Goal: Information Seeking & Learning: Learn about a topic

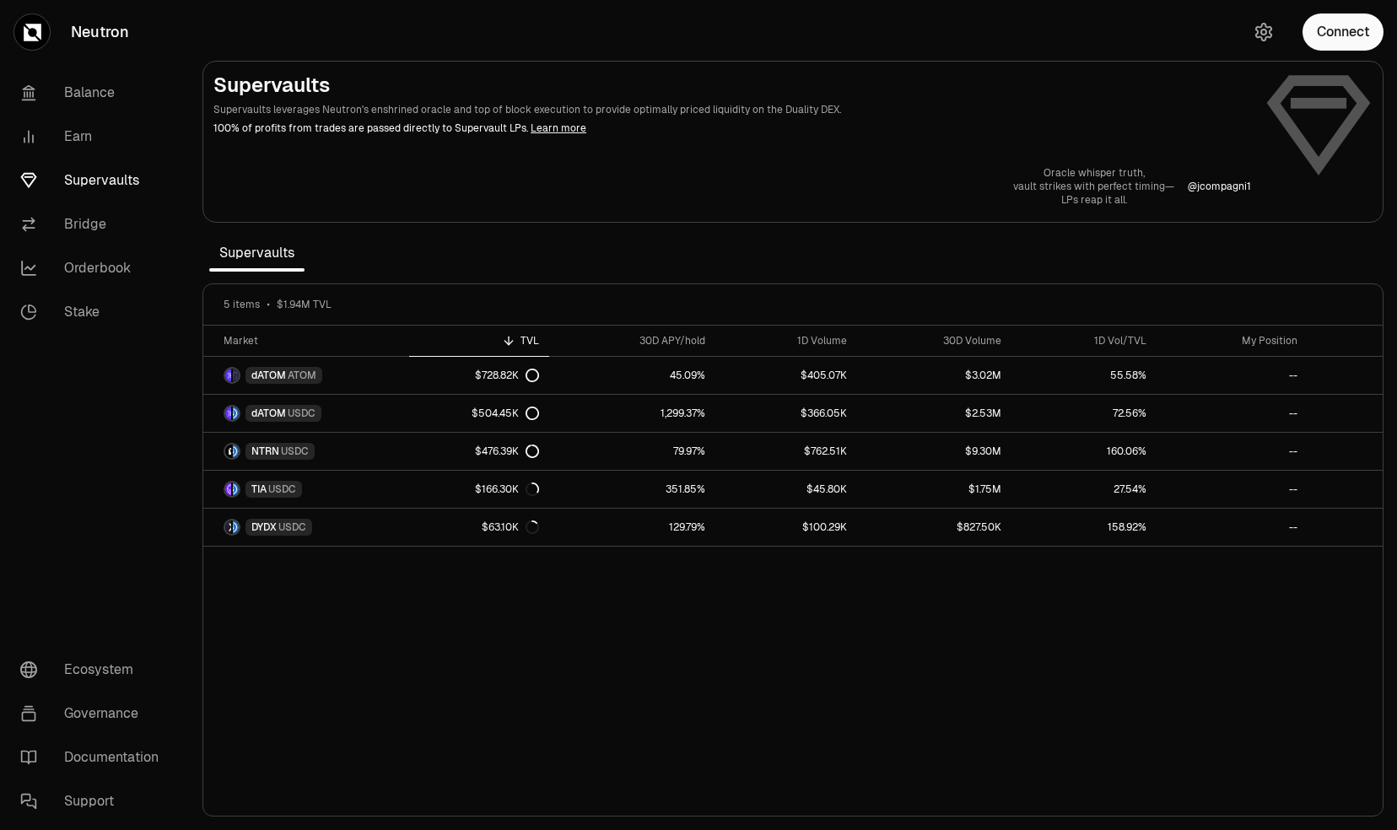
click at [741, 597] on div "Market TVL 30D APY/hold 1D Volume 30D Volume 1D Vol/TVL My Position dATOM ATOM …" at bounding box center [793, 571] width 1180 height 491
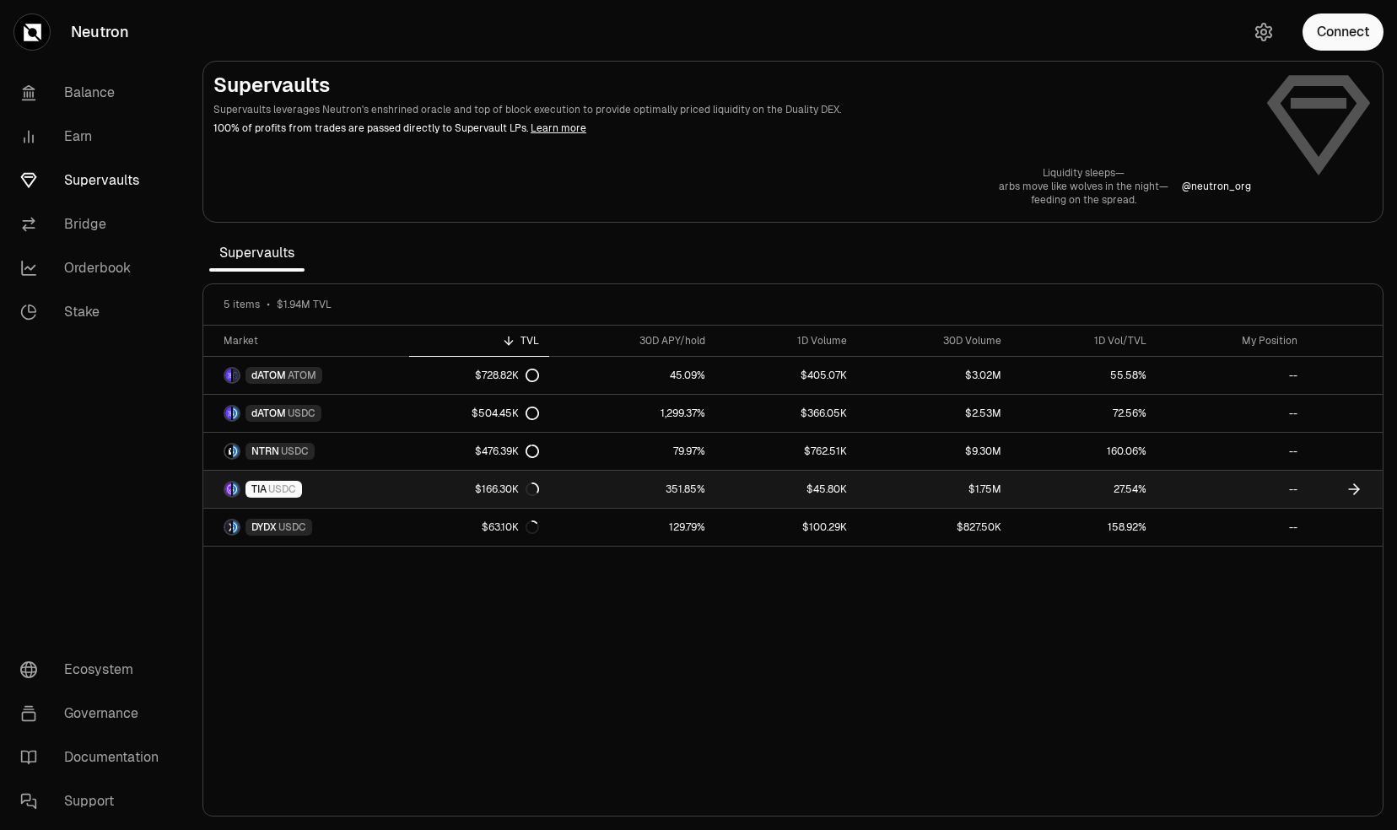
click at [690, 498] on link "351.85%" at bounding box center [632, 489] width 167 height 37
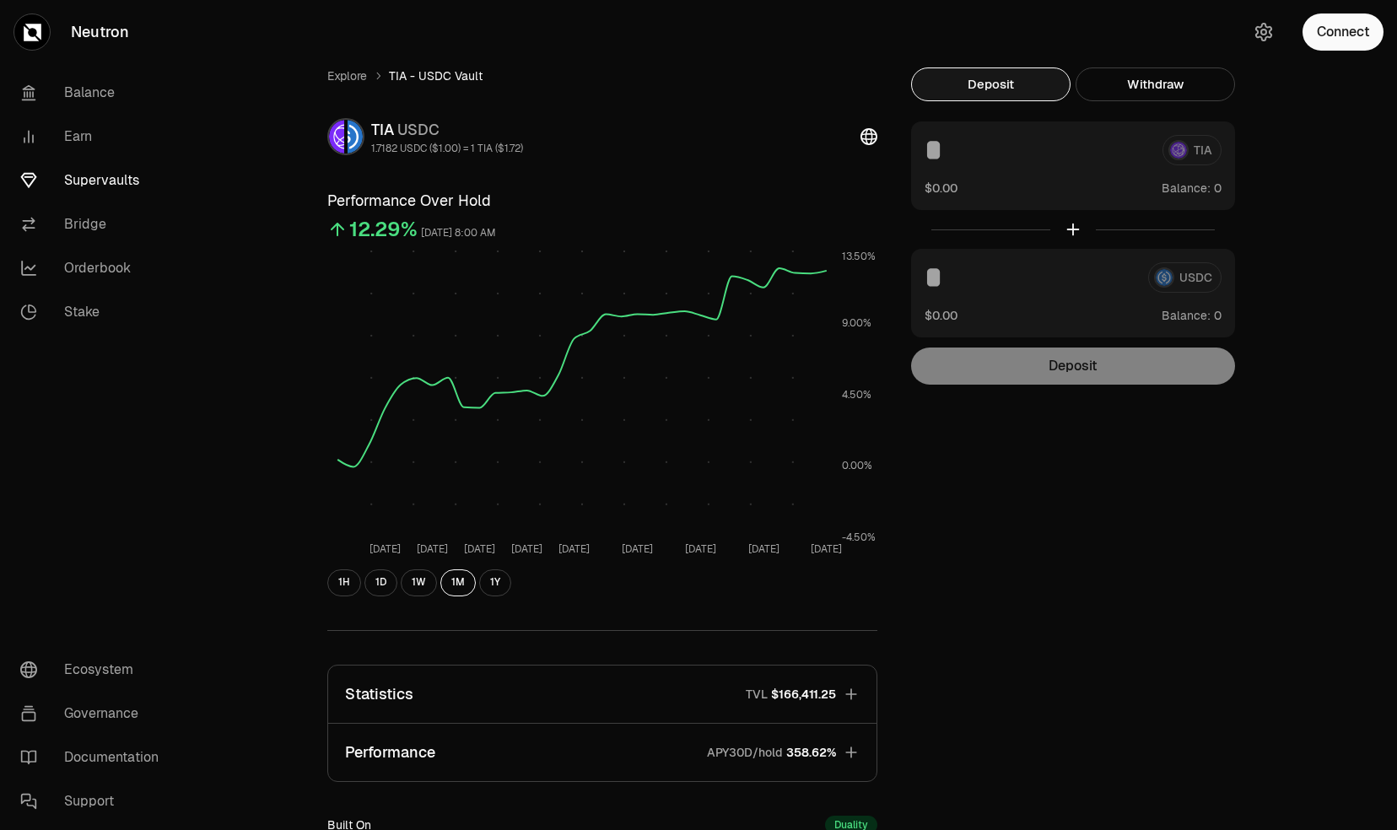
click at [1062, 599] on div "Explore TIA - USDC Vault TIA USDC 1.7182 USDC ($1.00) = 1 TIA ($1.72) Performan…" at bounding box center [793, 546] width 972 height 957
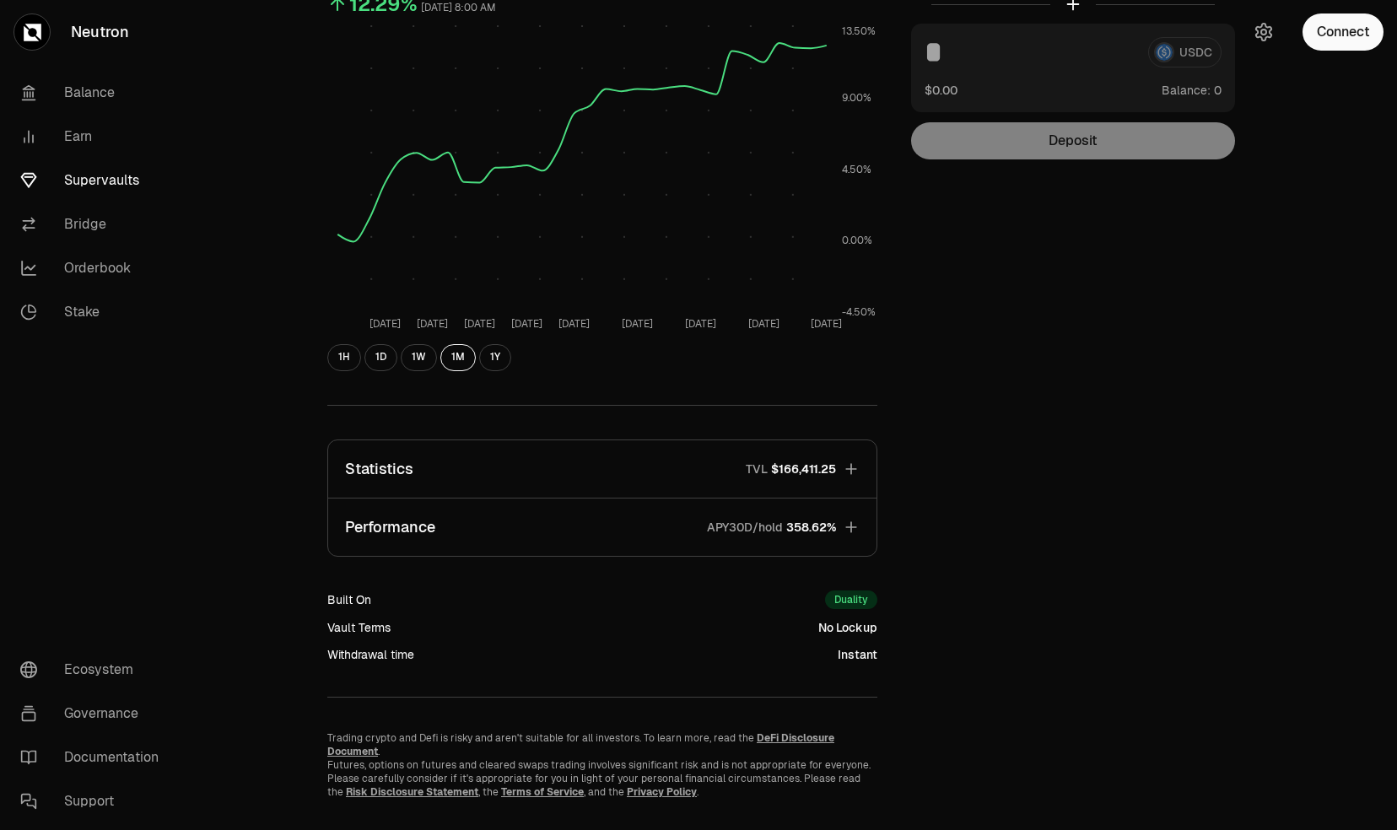
scroll to position [246, 0]
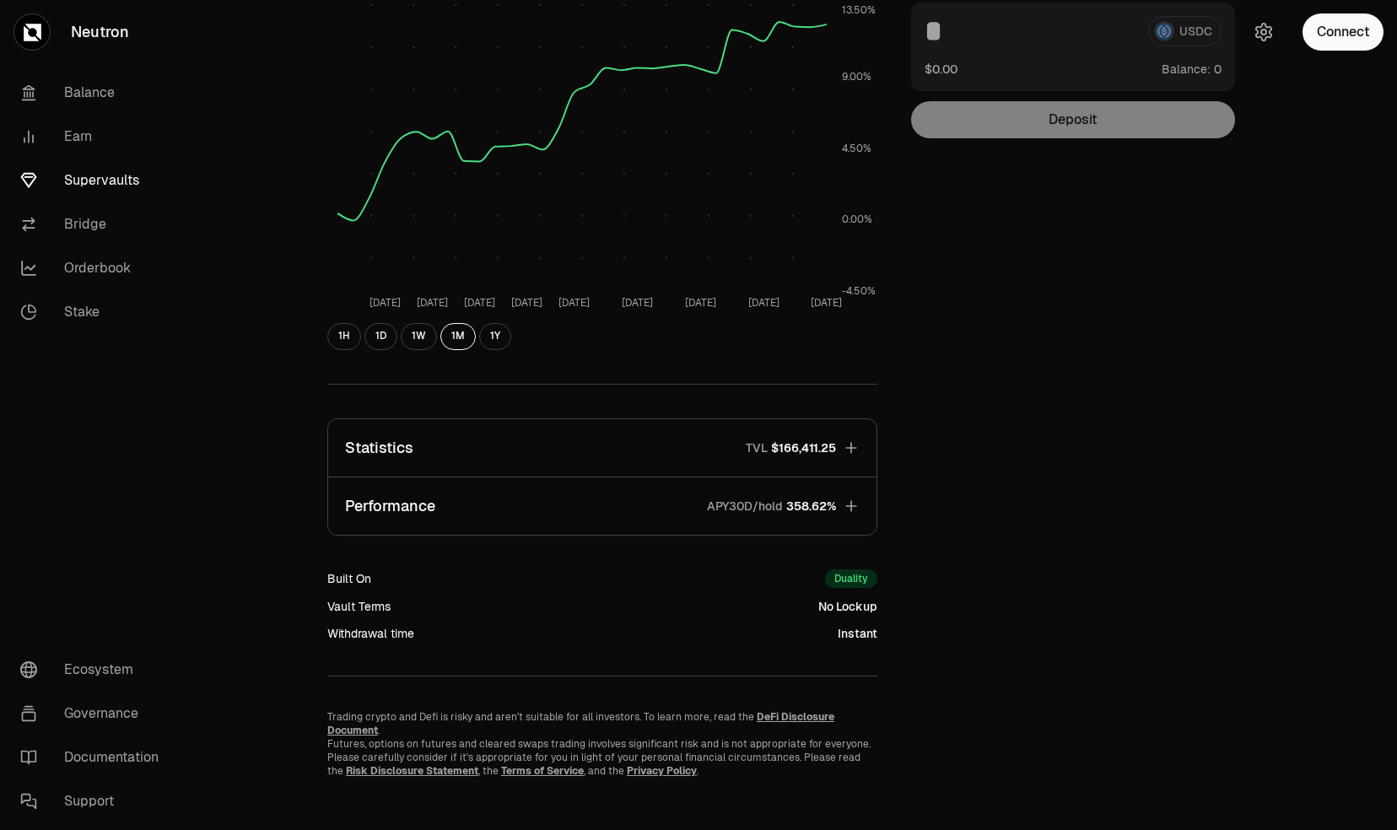
click at [699, 451] on button "Statistics TVL $166,411.25" at bounding box center [602, 447] width 548 height 57
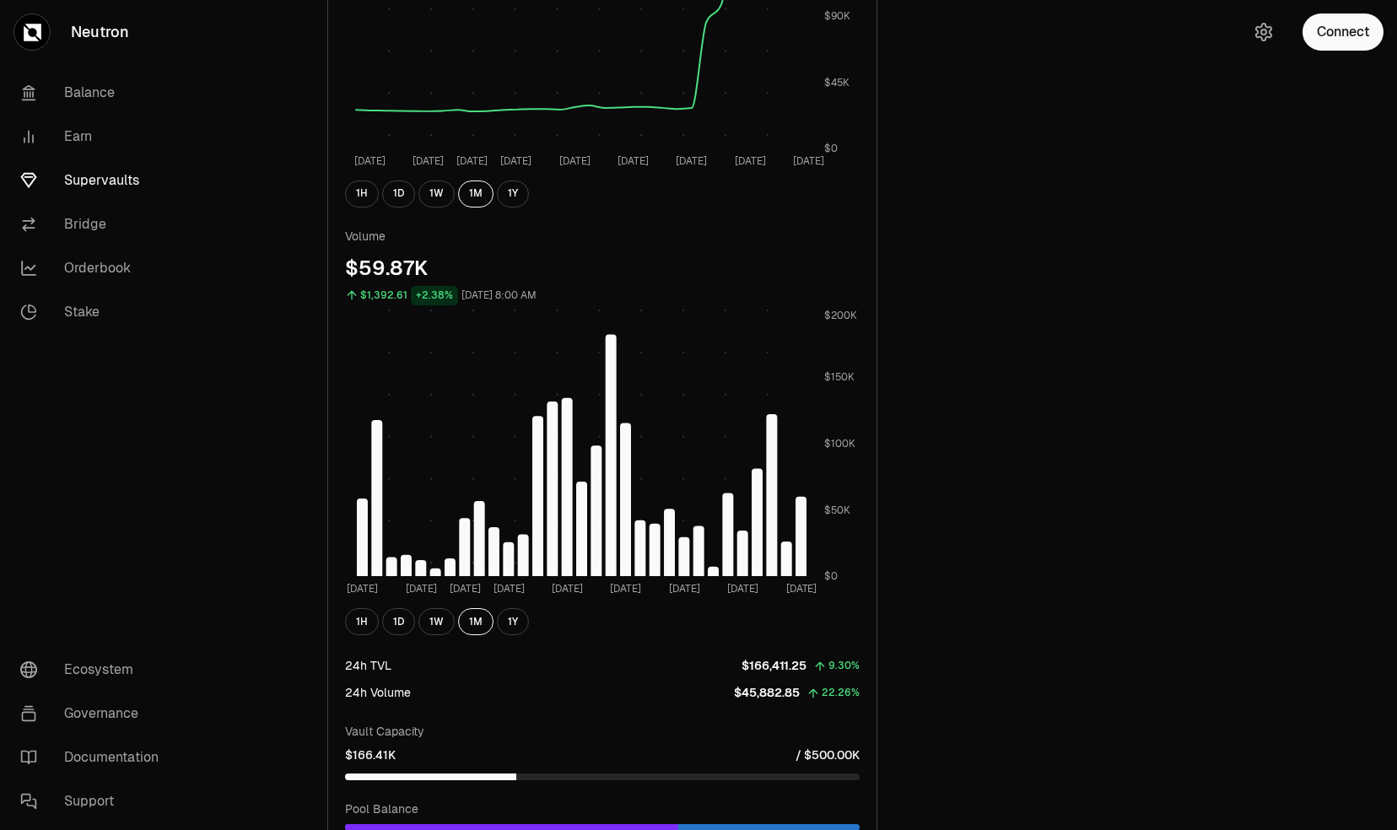
scroll to position [921, 0]
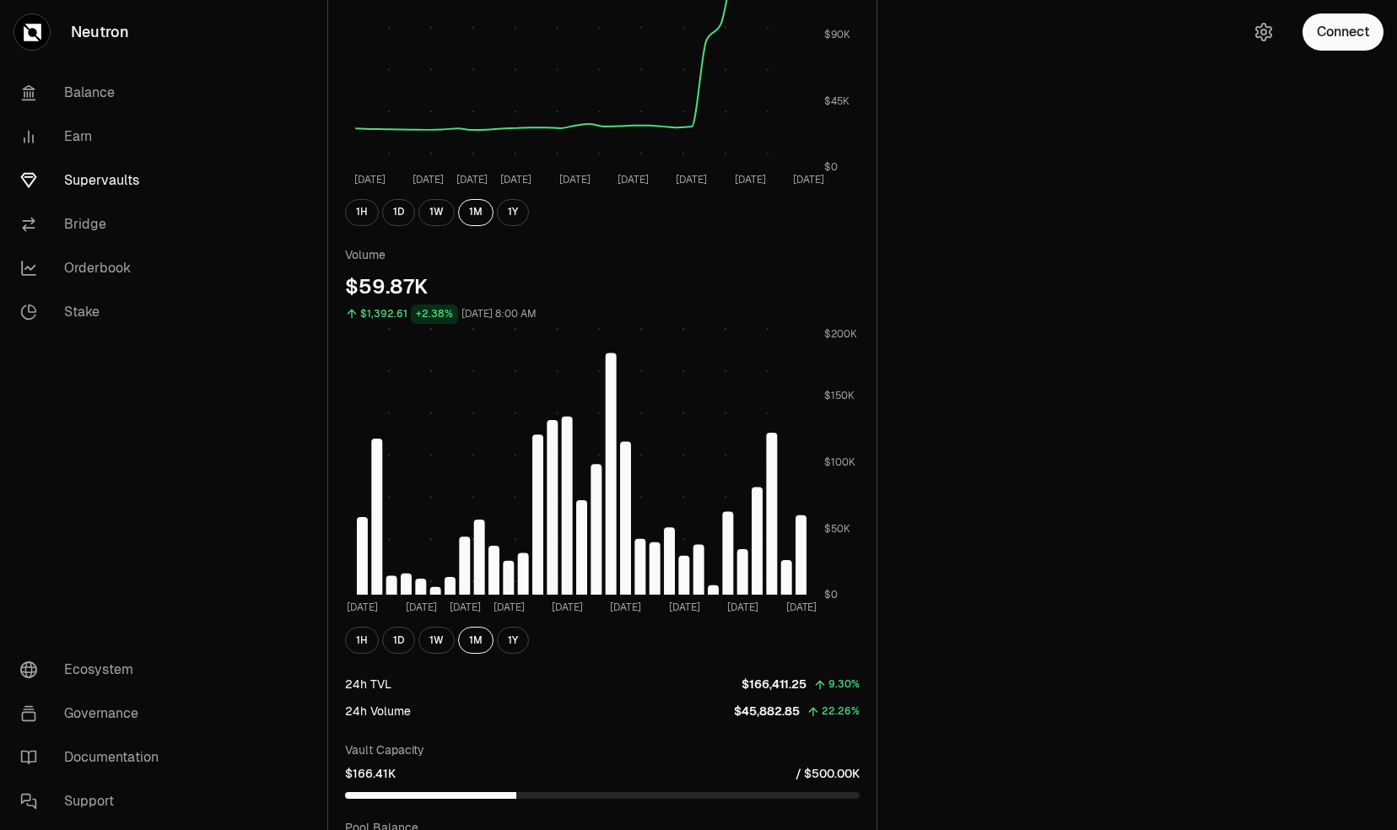
click at [948, 564] on div "Explore TIA - USDC Vault TIA USDC 1.7182 USDC ($1.00) = 1 TIA ($1.72) Performan…" at bounding box center [793, 168] width 972 height 2045
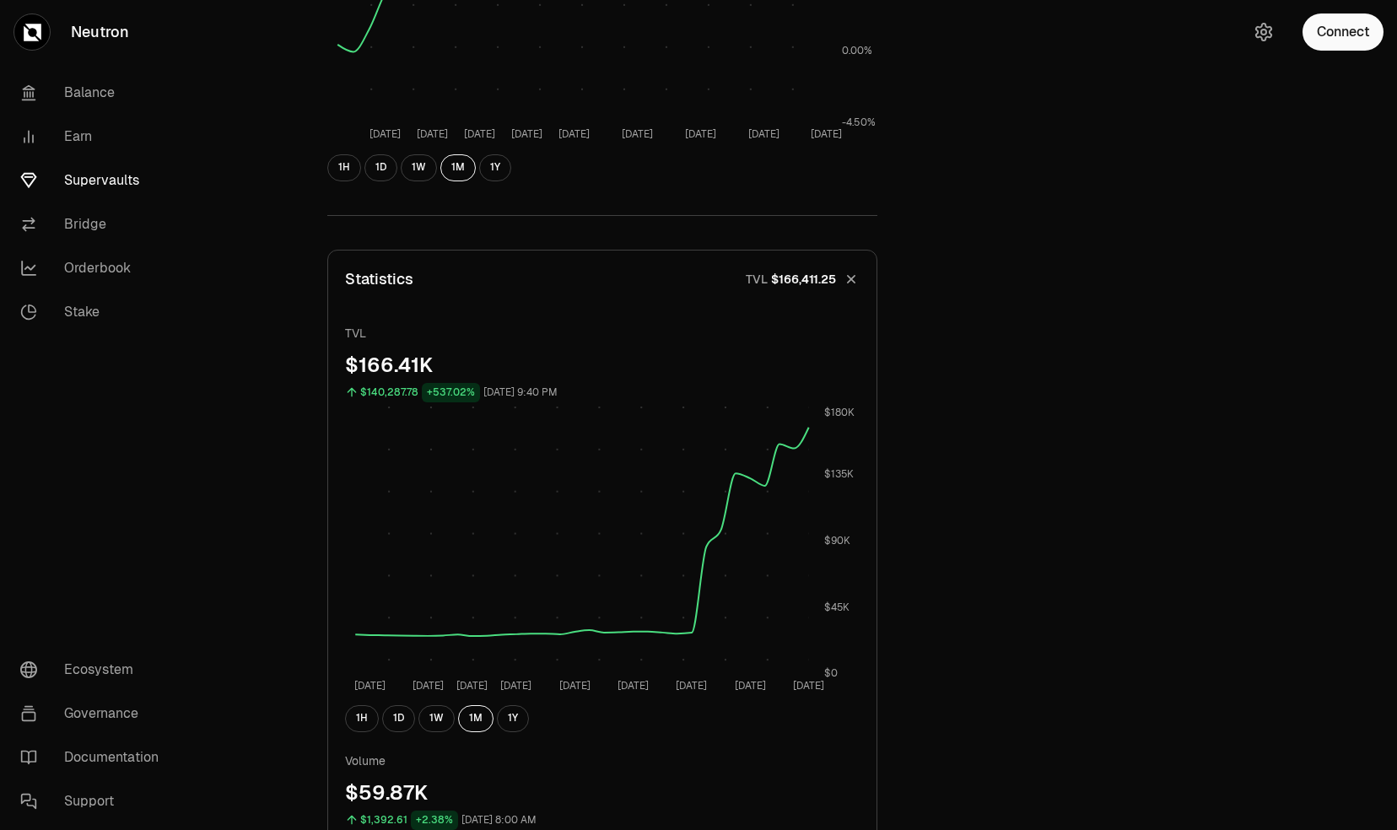
scroll to position [323, 0]
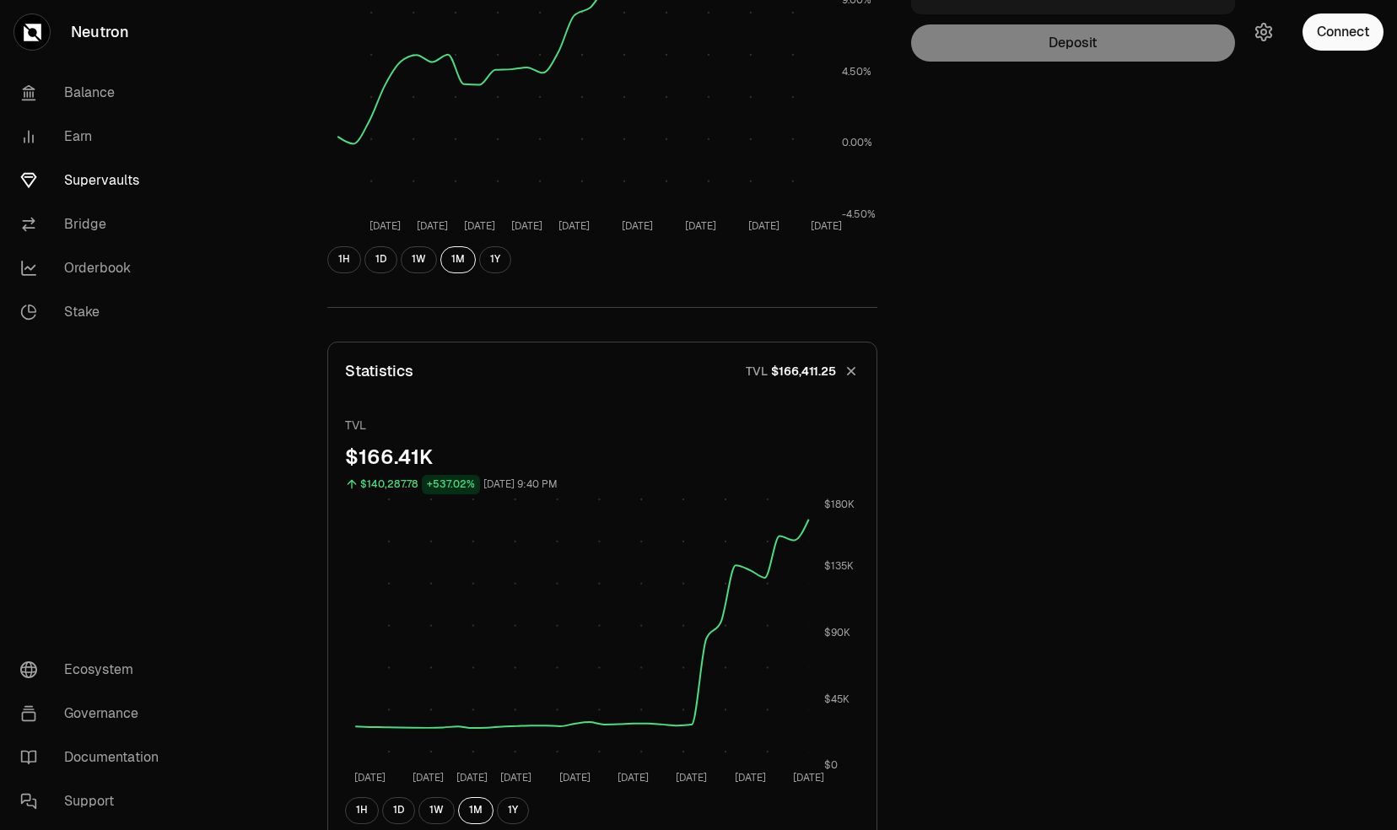
click at [856, 368] on icon "button" at bounding box center [852, 371] width 24 height 24
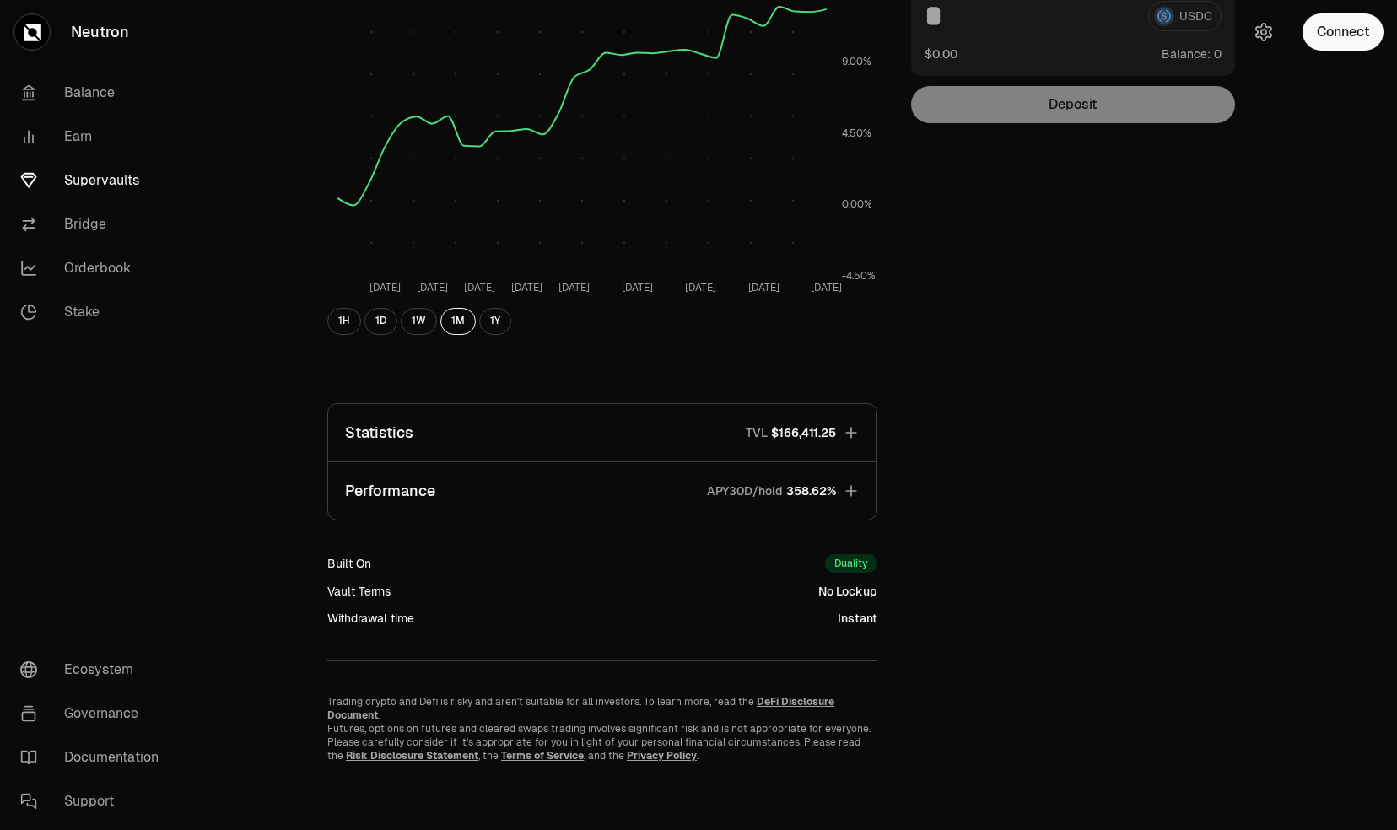
scroll to position [246, 0]
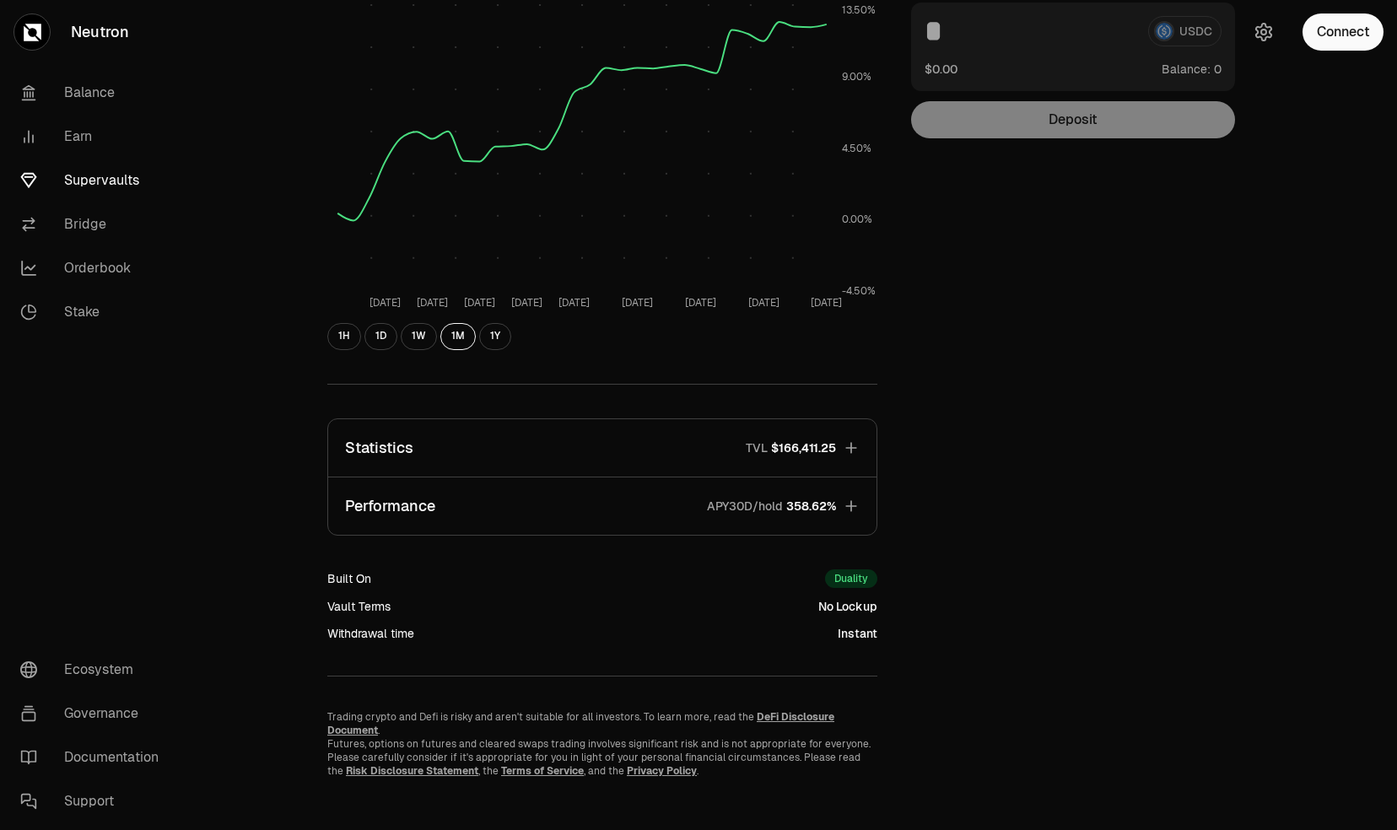
click at [800, 510] on span "358.62%" at bounding box center [811, 506] width 50 height 17
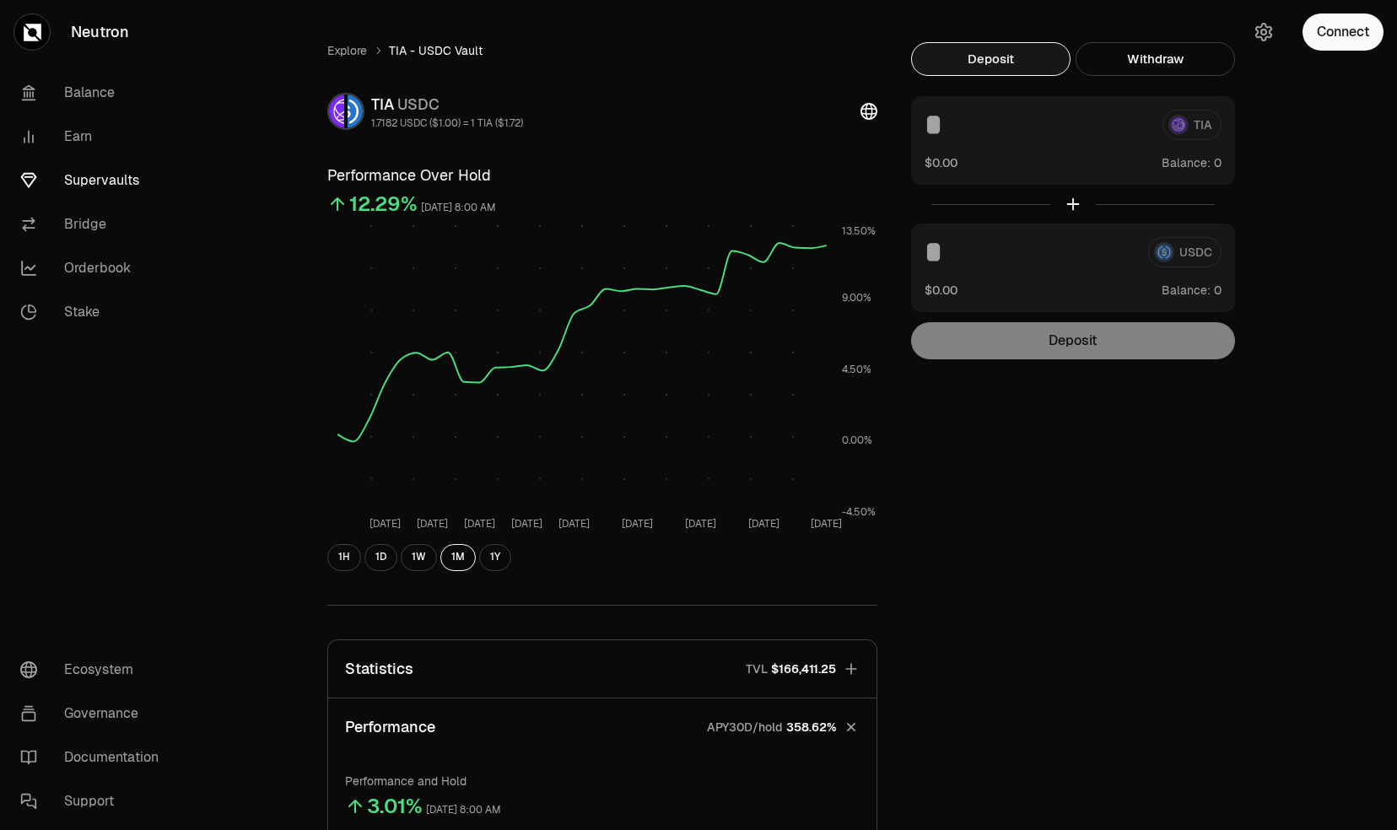
scroll to position [0, 0]
